Goal: Task Accomplishment & Management: Manage account settings

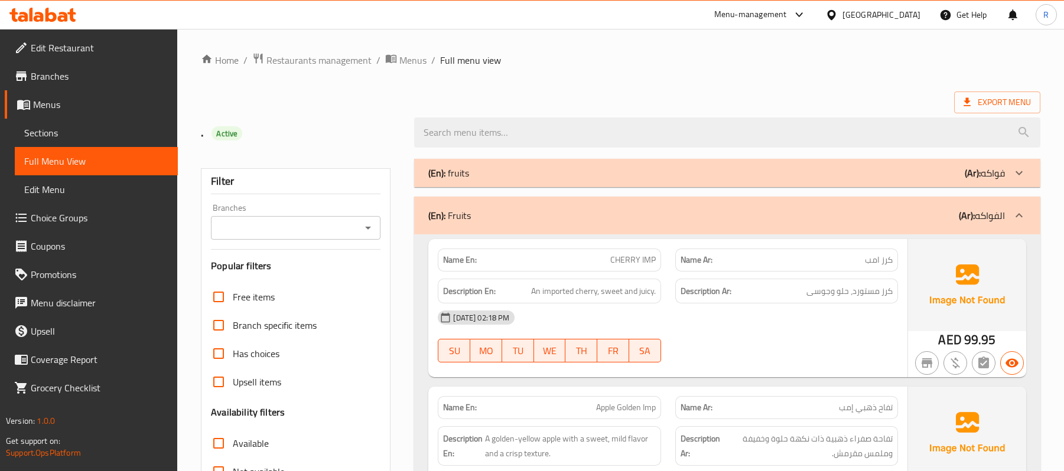
scroll to position [1834, 0]
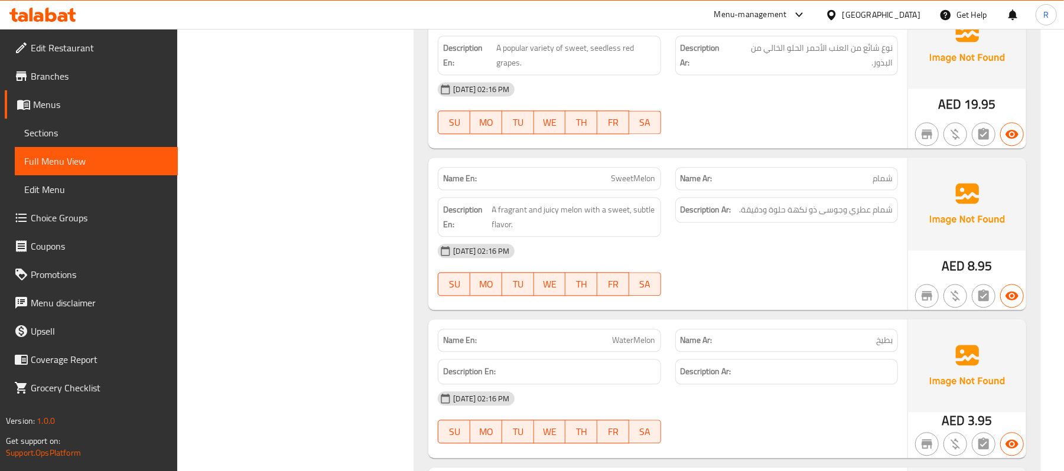
click at [882, 12] on div "[GEOGRAPHIC_DATA]" at bounding box center [881, 14] width 78 height 13
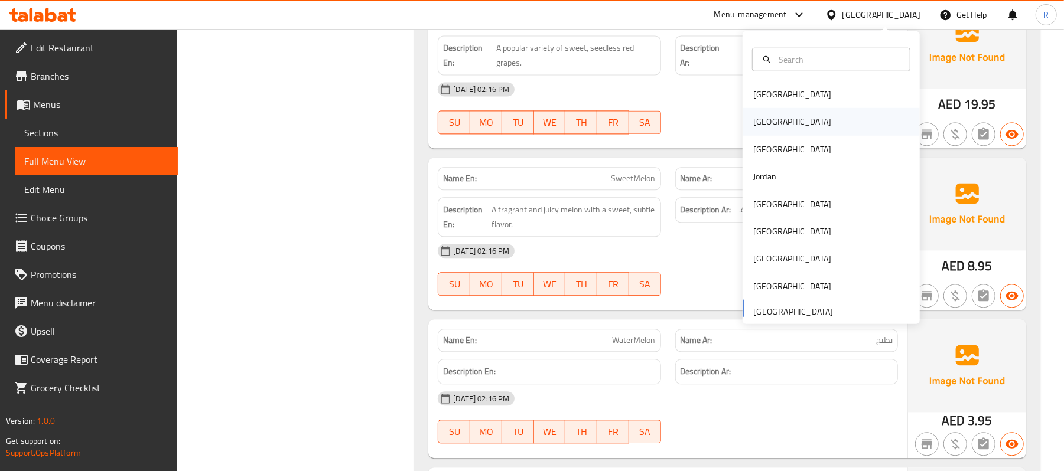
click at [790, 122] on div "[GEOGRAPHIC_DATA]" at bounding box center [830, 121] width 177 height 27
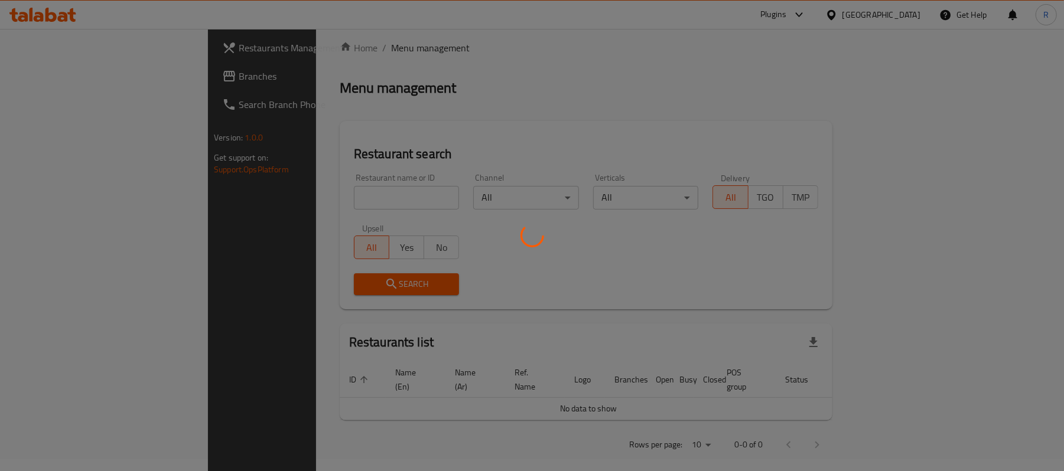
scroll to position [410, 0]
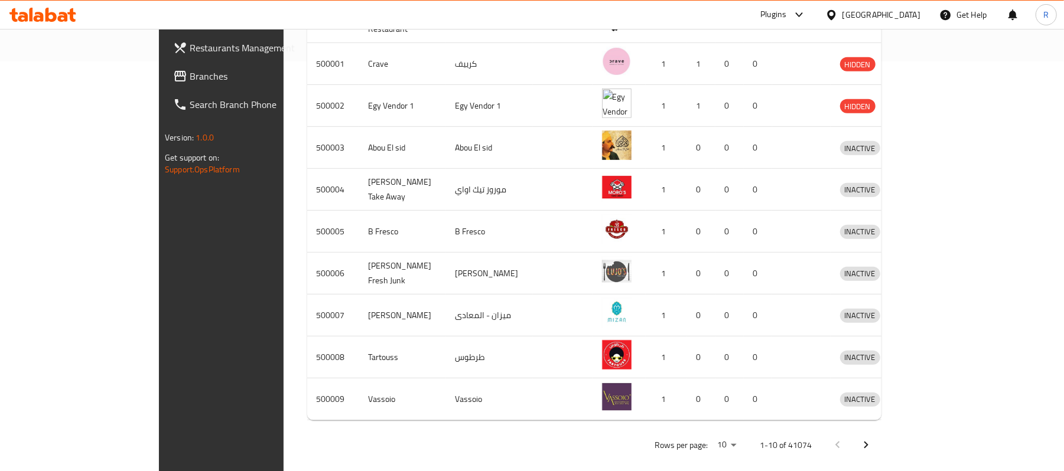
click at [190, 71] on span "Branches" at bounding box center [259, 76] width 138 height 14
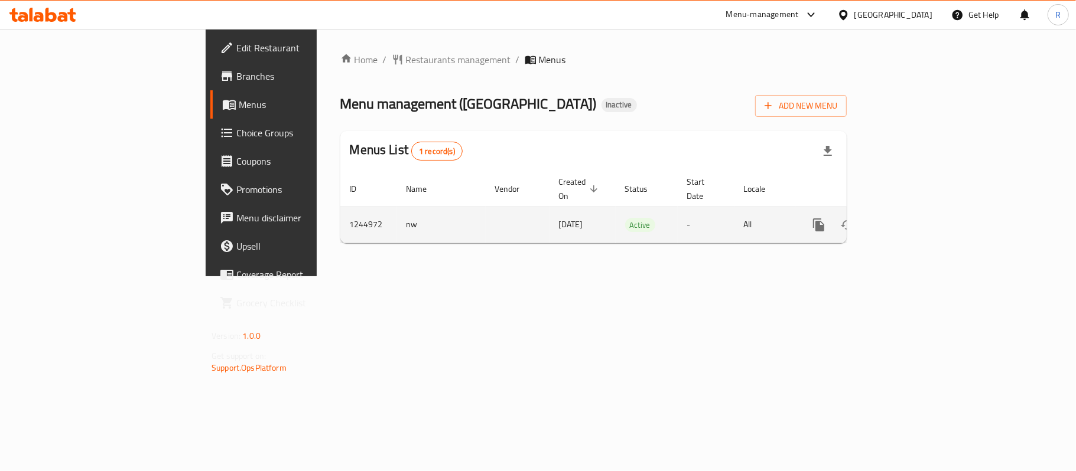
click at [918, 223] on link "enhanced table" at bounding box center [903, 225] width 28 height 28
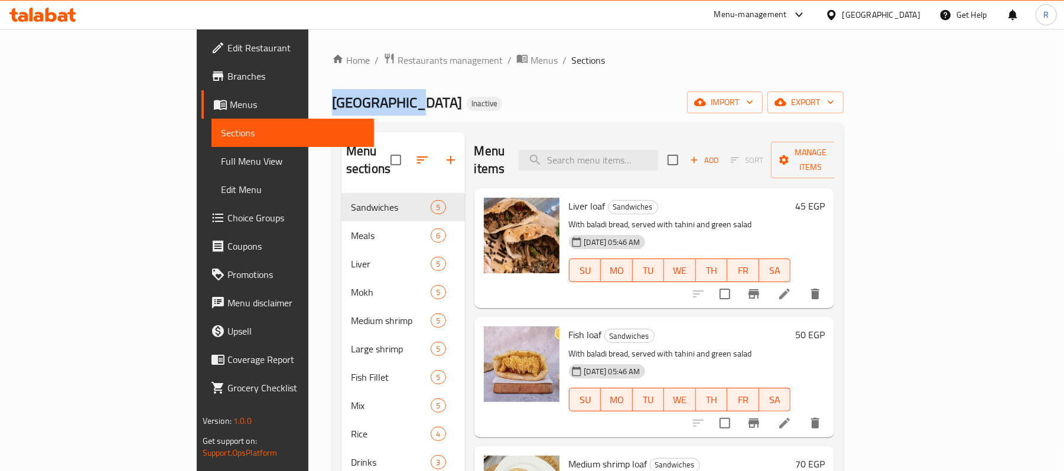
drag, startPoint x: 203, startPoint y: 104, endPoint x: 272, endPoint y: 91, distance: 69.7
click at [332, 91] on span "Wadi Al Nile" at bounding box center [397, 102] width 130 height 27
copy span "Wadi Al Nile"
click at [530, 65] on span "Menus" at bounding box center [543, 60] width 27 height 14
